Goal: Task Accomplishment & Management: Use online tool/utility

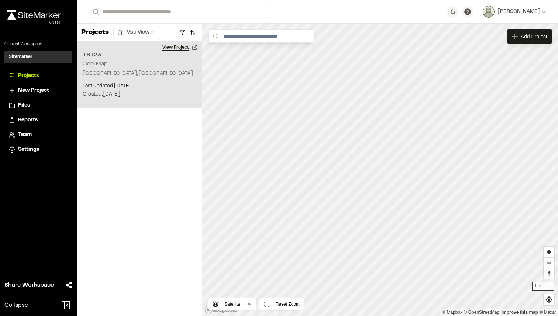
click at [169, 46] on button "View Project" at bounding box center [180, 48] width 44 height 12
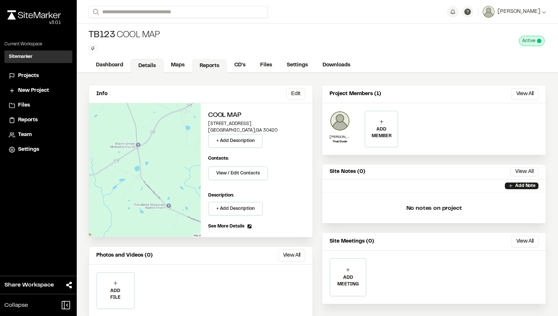
click at [210, 64] on link "Reports" at bounding box center [209, 66] width 35 height 14
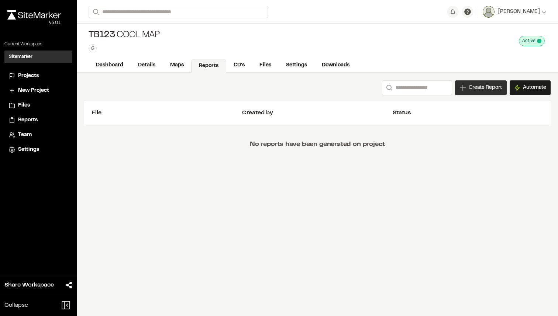
click at [484, 82] on div "Create Report" at bounding box center [481, 87] width 52 height 15
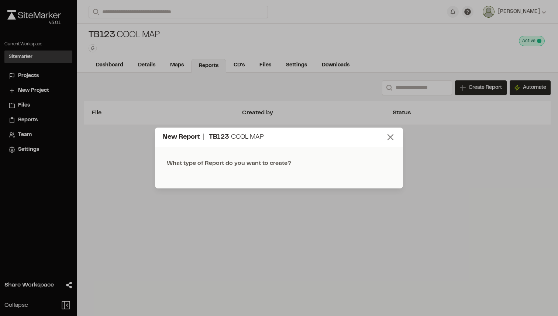
click at [395, 139] on icon at bounding box center [390, 137] width 10 height 10
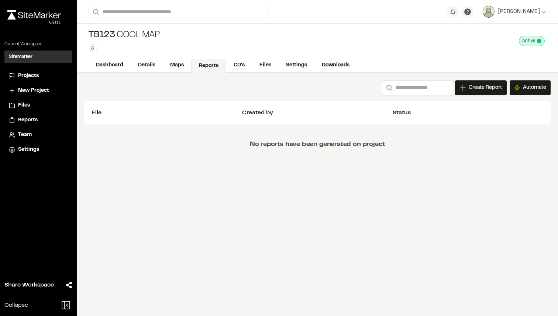
click at [18, 102] on span "Files" at bounding box center [24, 106] width 12 height 8
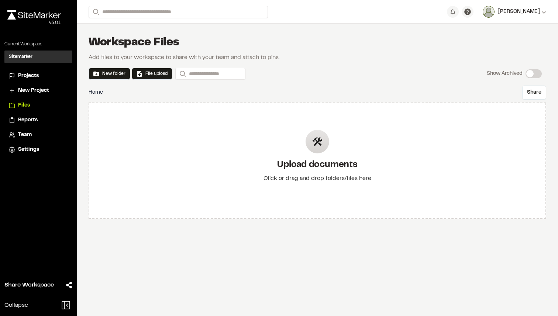
click at [525, 15] on span "Tom Evans" at bounding box center [519, 12] width 43 height 8
click at [491, 63] on link "Sign Out" at bounding box center [514, 61] width 64 height 11
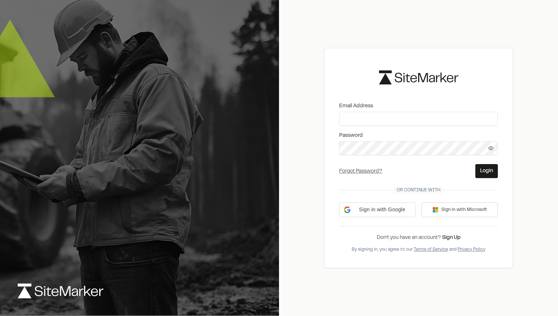
click at [57, 289] on img at bounding box center [61, 291] width 86 height 15
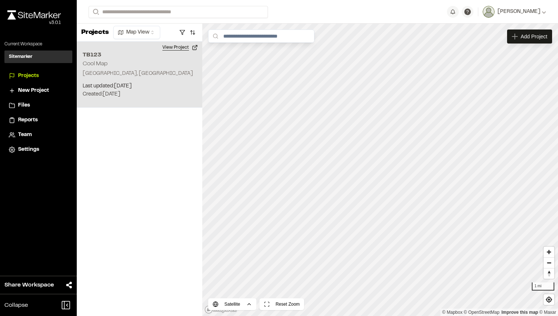
click at [183, 50] on button "View Project" at bounding box center [180, 48] width 44 height 12
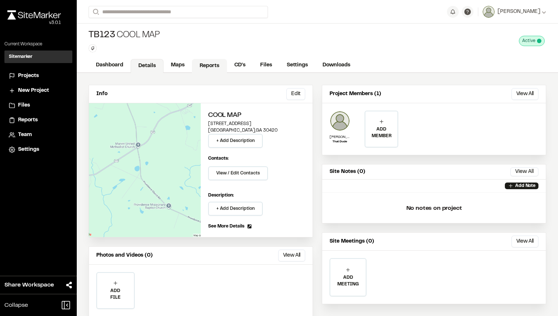
click at [207, 62] on link "Reports" at bounding box center [209, 66] width 35 height 14
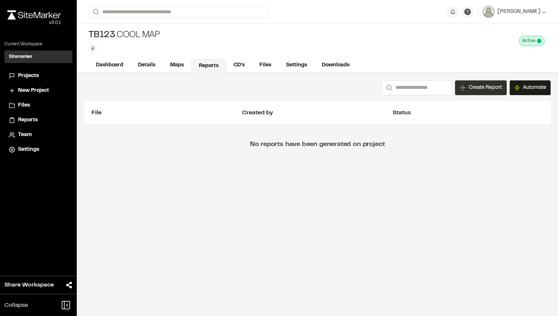
click at [484, 84] on span "Create Report" at bounding box center [485, 88] width 33 height 8
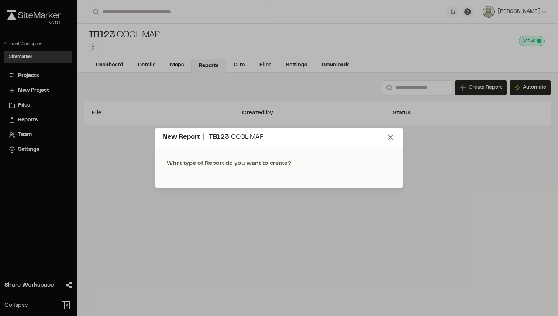
click at [387, 134] on icon at bounding box center [390, 137] width 10 height 10
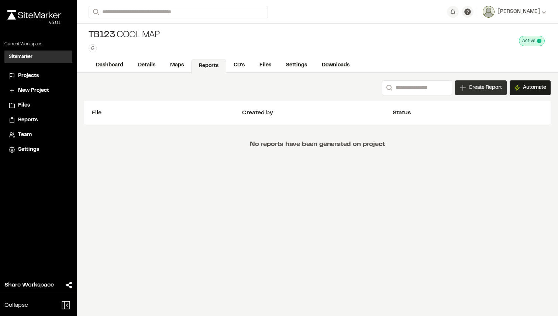
click at [474, 90] on span "Create Report" at bounding box center [485, 88] width 33 height 8
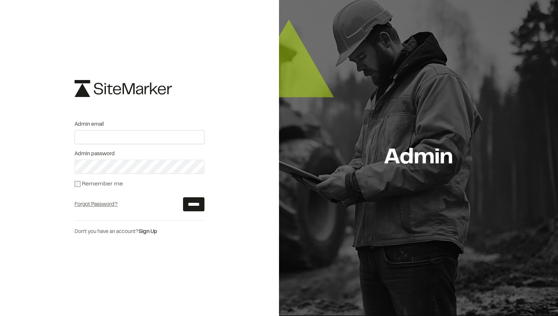
click at [127, 140] on input "email" at bounding box center [140, 137] width 130 height 14
type input "**********"
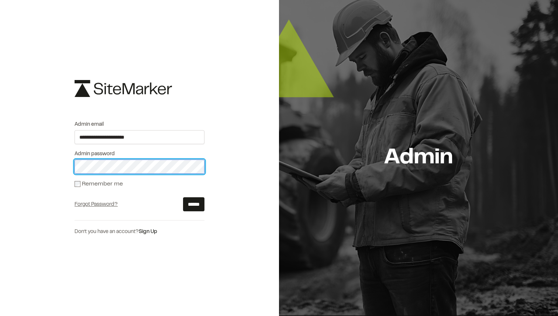
click at [183, 197] on input "******" at bounding box center [193, 204] width 21 height 14
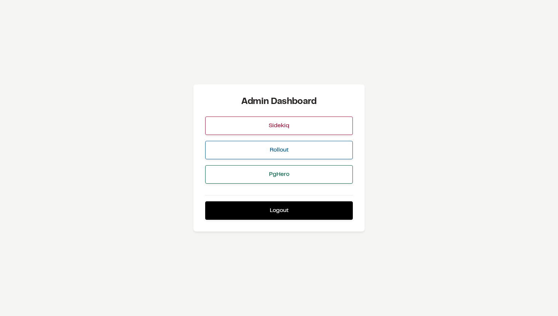
click at [384, 89] on div "Admin Dashboard Sidekiq Rollout PgHero Logout" at bounding box center [279, 158] width 558 height 316
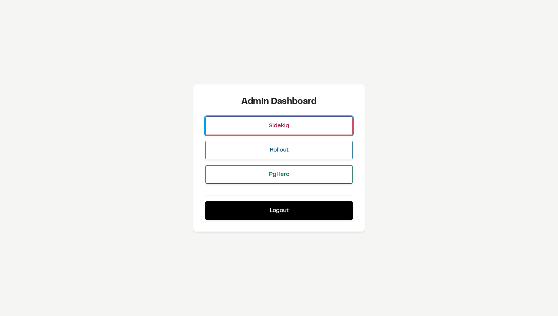
click at [258, 119] on link "Sidekiq" at bounding box center [279, 126] width 148 height 18
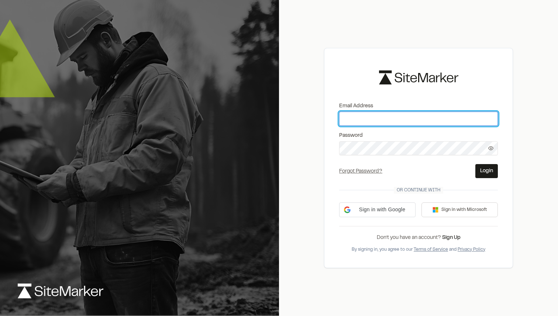
click at [409, 117] on input "Email Address" at bounding box center [418, 119] width 159 height 14
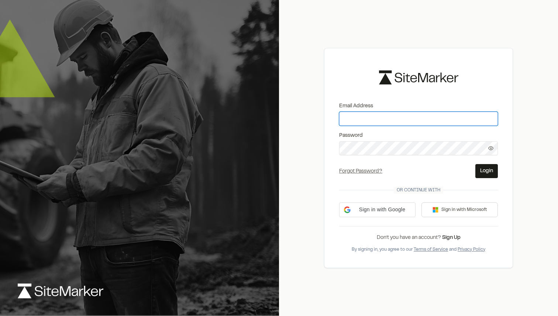
type input "**********"
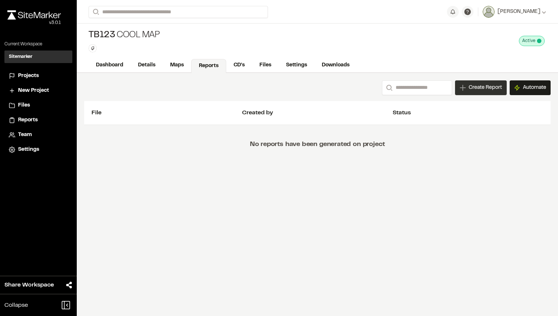
click at [469, 86] on span "Create Report" at bounding box center [485, 88] width 33 height 8
click at [387, 109] on div "New Report | TB123 Cool Map What type of Report do you want to create? Field SW…" at bounding box center [279, 164] width 558 height 316
